Goal: Information Seeking & Learning: Learn about a topic

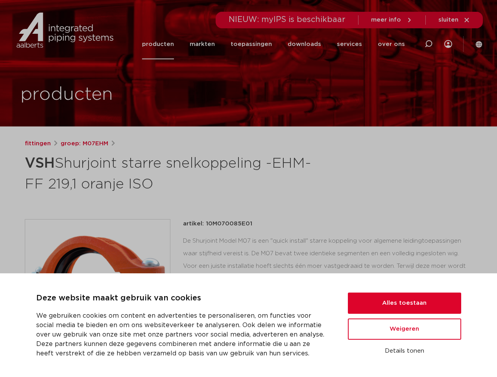
click at [248, 189] on h1 "VSH [PERSON_NAME] starre snelkoppeling -EHM- FF 219,1 oranje ISO" at bounding box center [172, 173] width 295 height 42
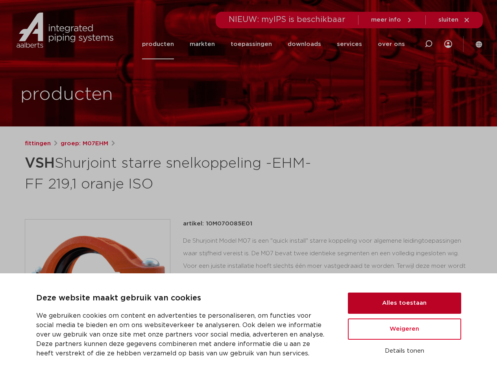
click at [404, 303] on button "Alles toestaan" at bounding box center [404, 303] width 113 height 21
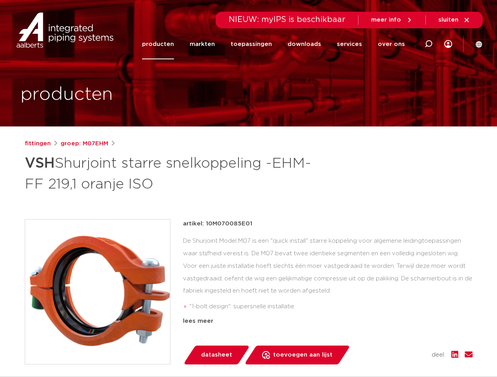
click at [404, 329] on div "artikel: 10M070085E01 De Shurjoint Model M07 is een "quick install" starre kopp…" at bounding box center [327, 291] width 289 height 145
click at [404, 351] on div "datasheet toevoegen aan lijst opslaan in my IPS verwijder uit lijst deel:" at bounding box center [330, 355] width 283 height 19
click at [277, 44] on li "toepassingen" at bounding box center [251, 44] width 57 height 30
click at [428, 44] on icon at bounding box center [427, 43] width 9 height 9
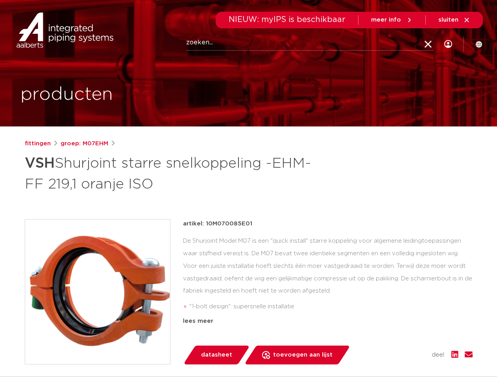
click at [454, 20] on span "sluiten" at bounding box center [448, 20] width 20 height 6
